Goal: Task Accomplishment & Management: Use online tool/utility

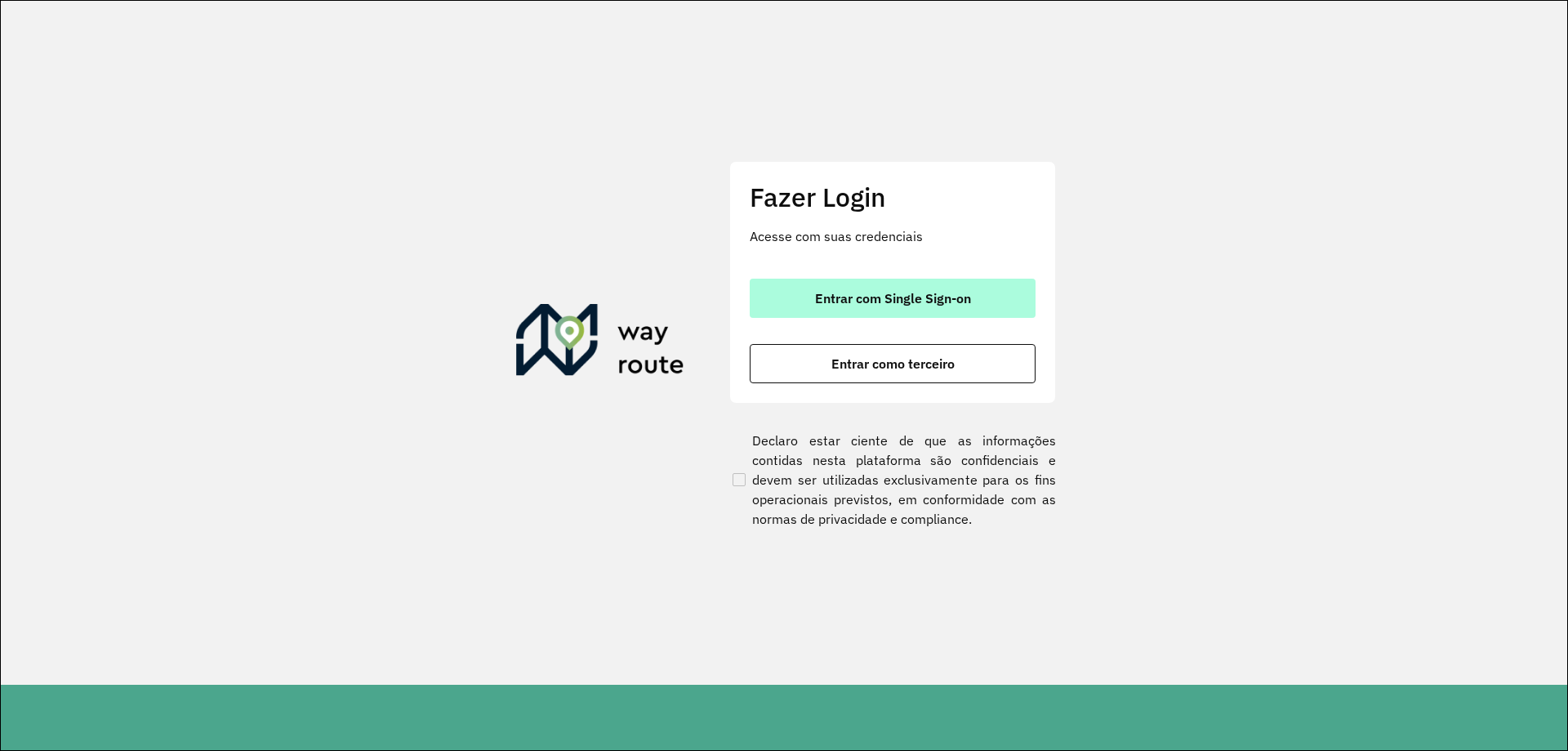
click at [932, 290] on button "Entrar com Single Sign-on" at bounding box center [892, 298] width 286 height 39
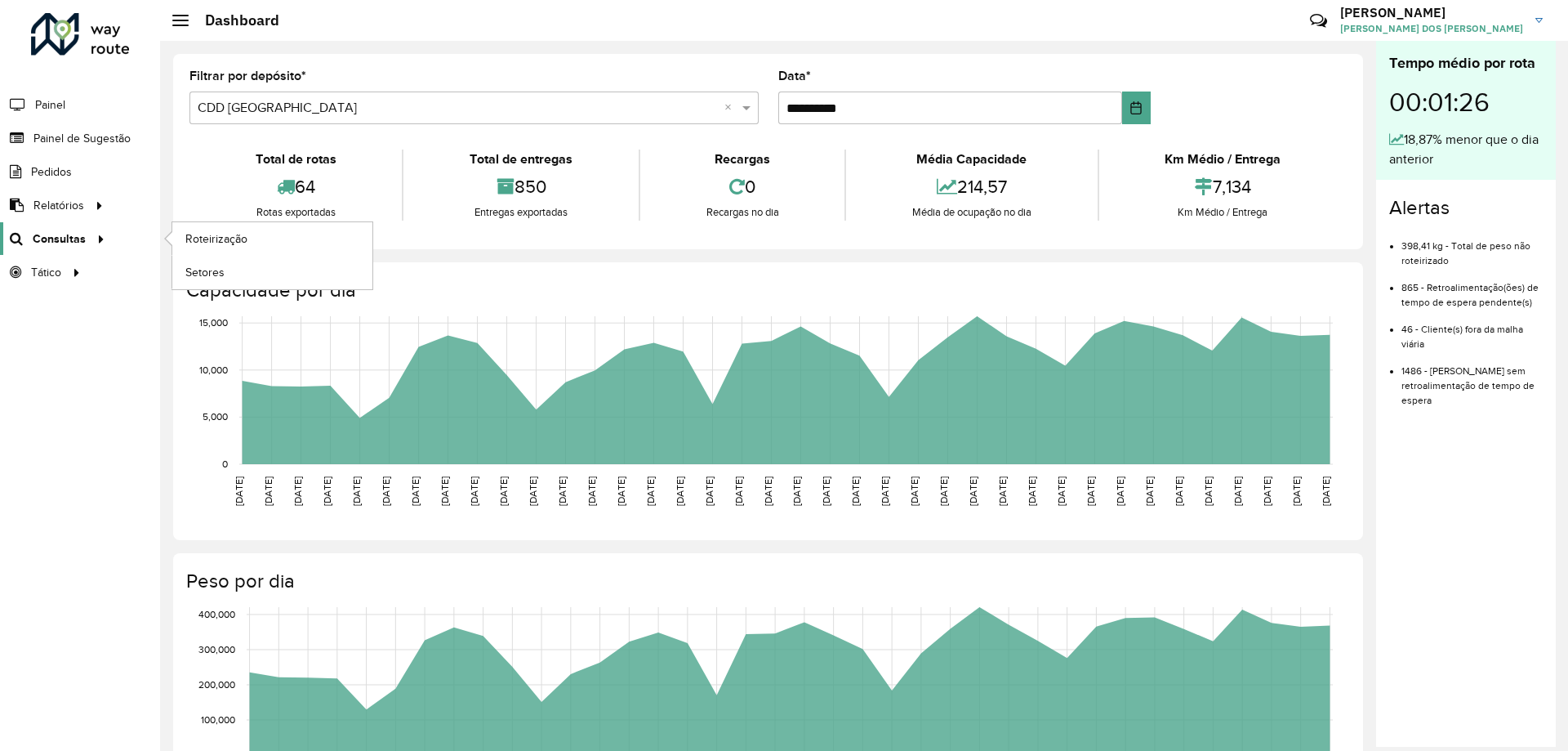
click at [80, 244] on span "Consultas" at bounding box center [59, 238] width 53 height 17
click at [232, 245] on span "Roteirização" at bounding box center [218, 238] width 66 height 17
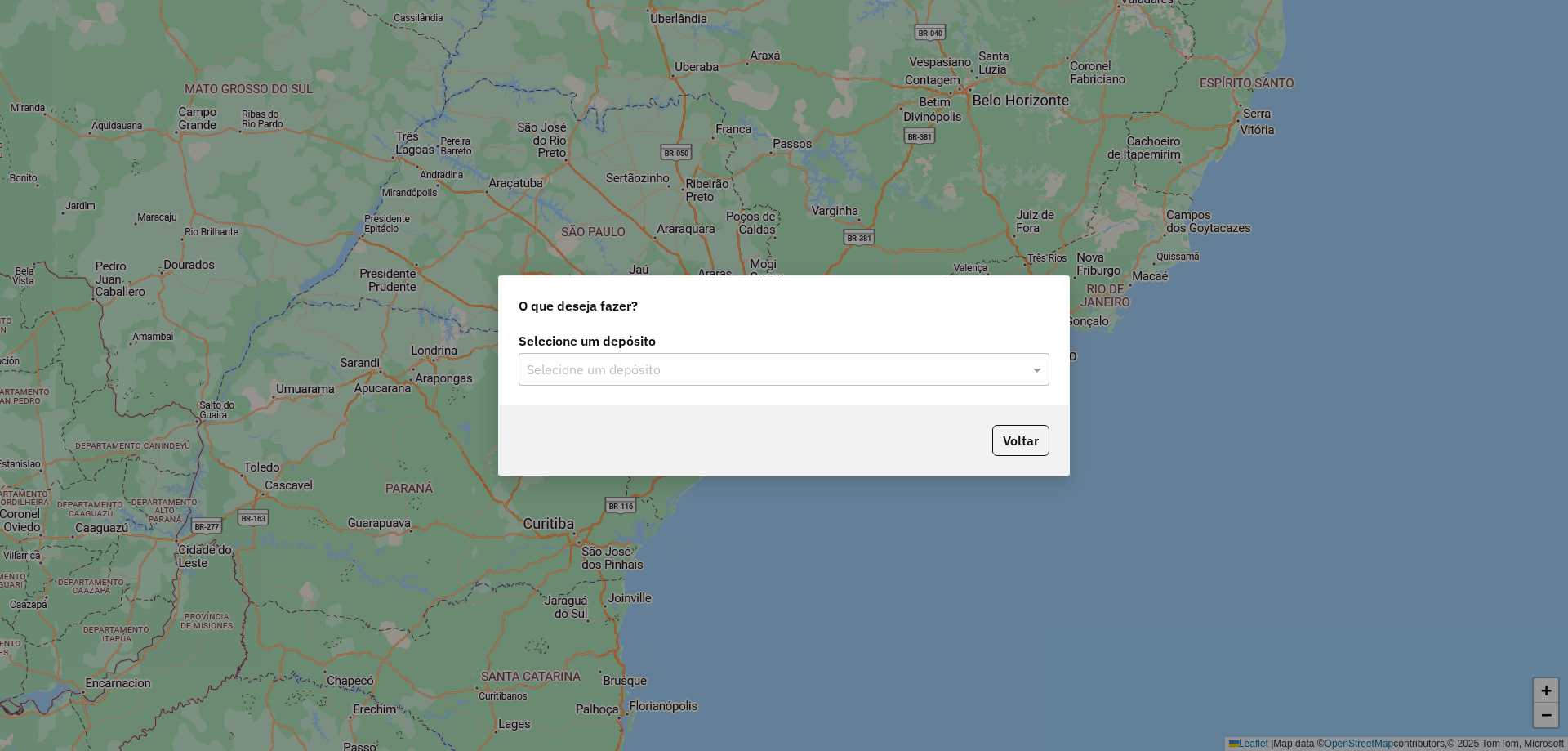
click at [973, 374] on input "text" at bounding box center [768, 369] width 482 height 19
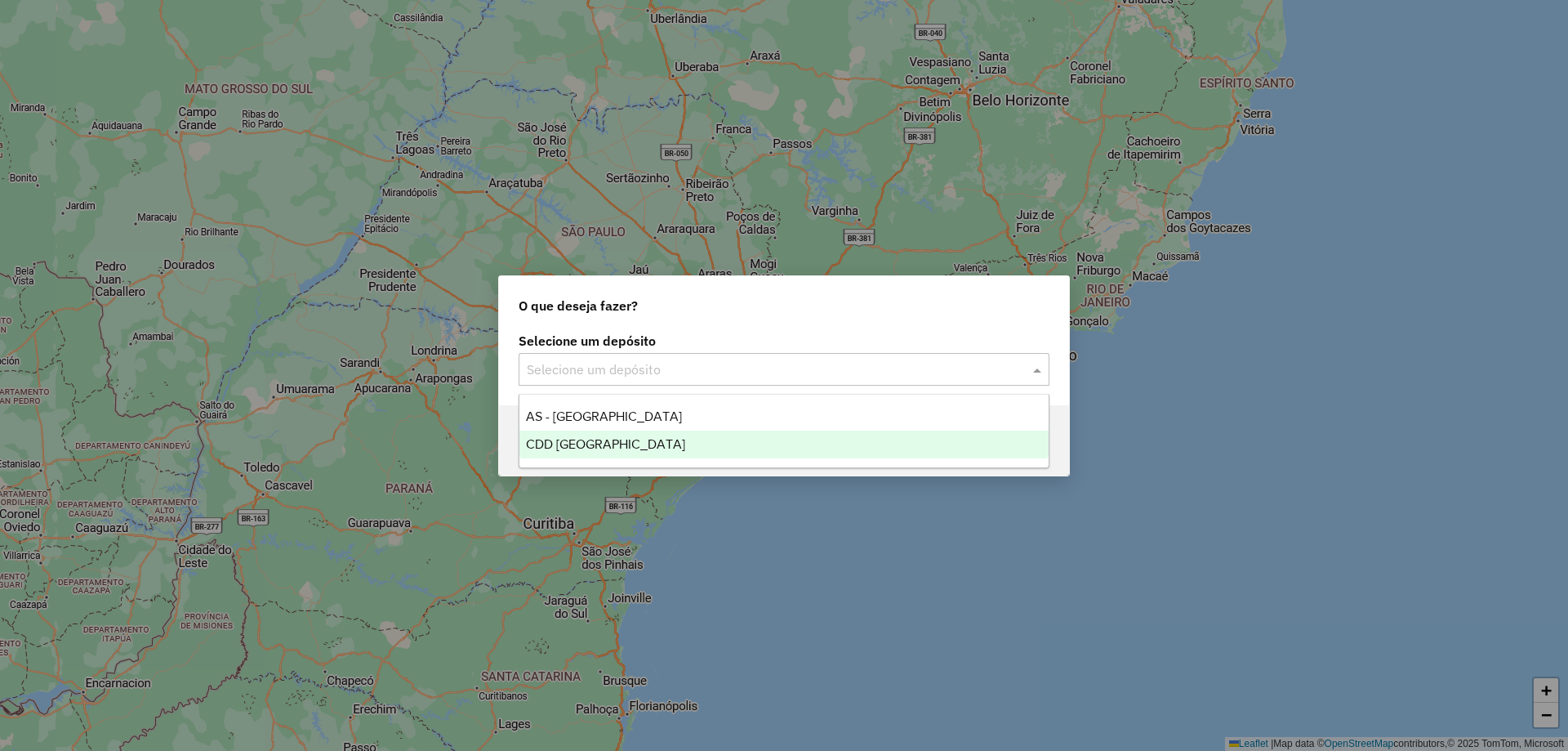
click at [826, 443] on div "CDD [GEOGRAPHIC_DATA]" at bounding box center [784, 444] width 529 height 27
